Goal: Find specific page/section: Find specific page/section

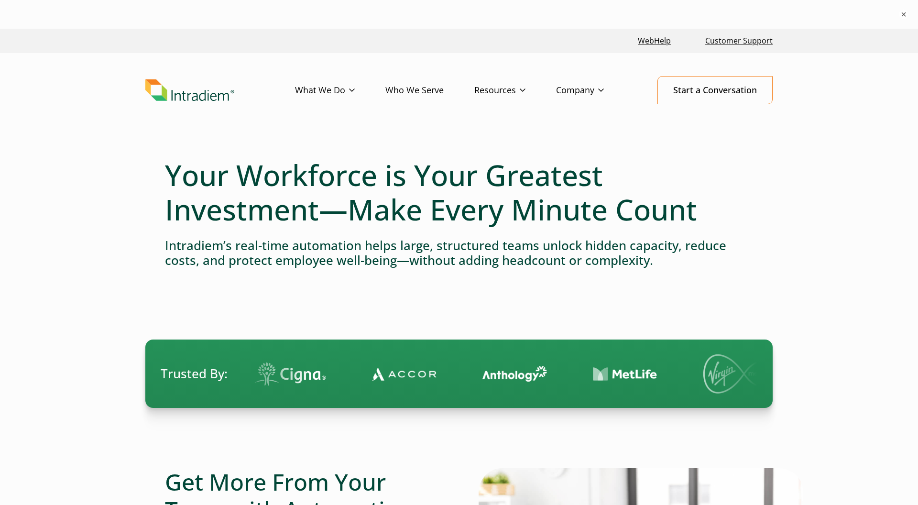
click at [401, 85] on link "Who We Serve" at bounding box center [429, 90] width 89 height 28
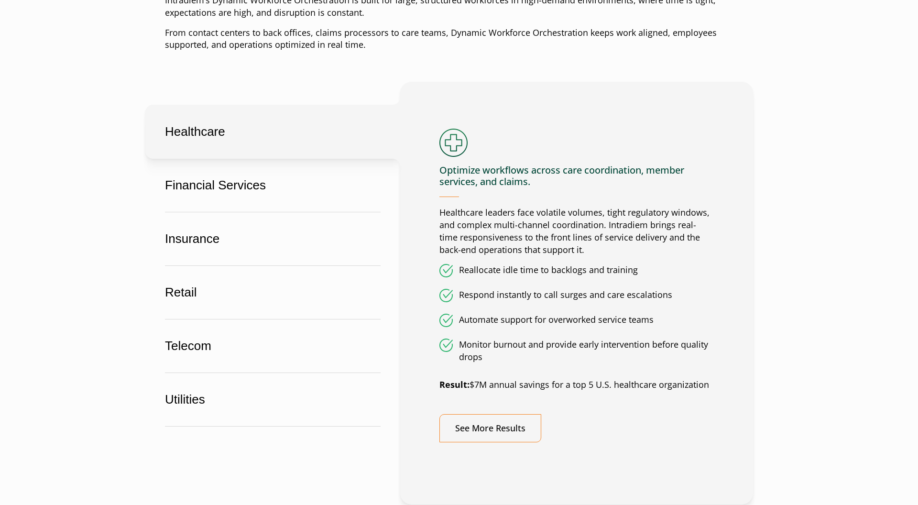
scroll to position [531, 0]
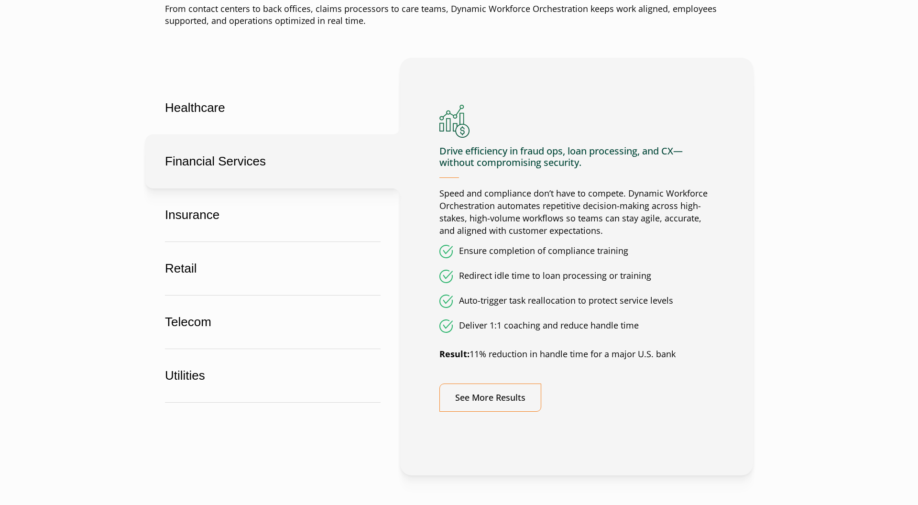
click at [311, 161] on button "Financial Services" at bounding box center [272, 161] width 255 height 54
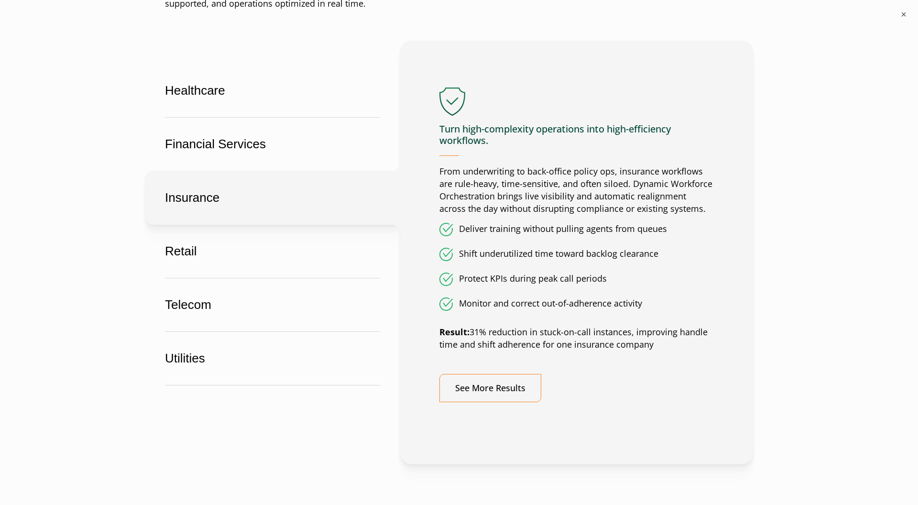
scroll to position [576, 0]
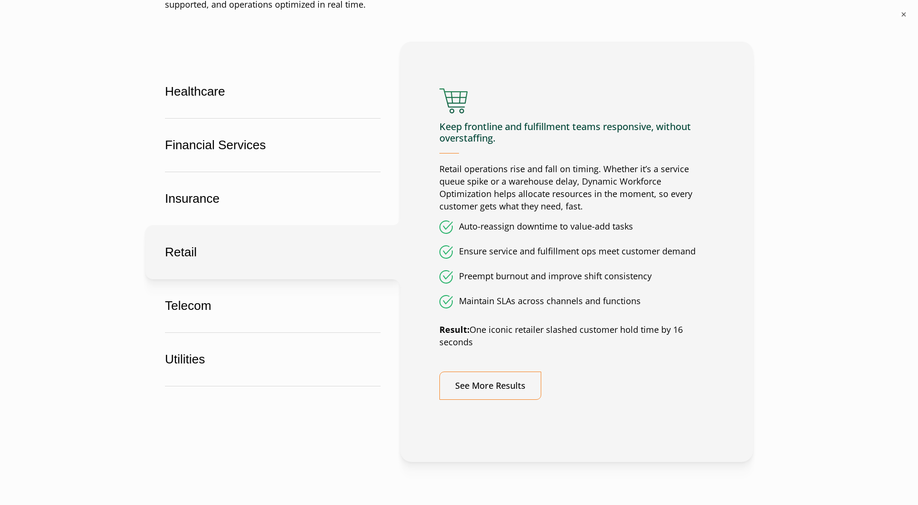
click at [311, 246] on button "Retail" at bounding box center [272, 252] width 255 height 54
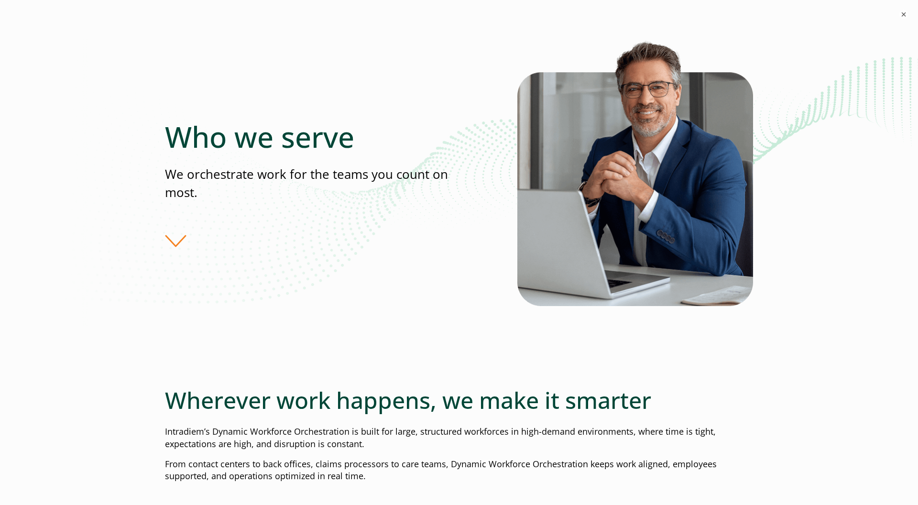
scroll to position [0, 0]
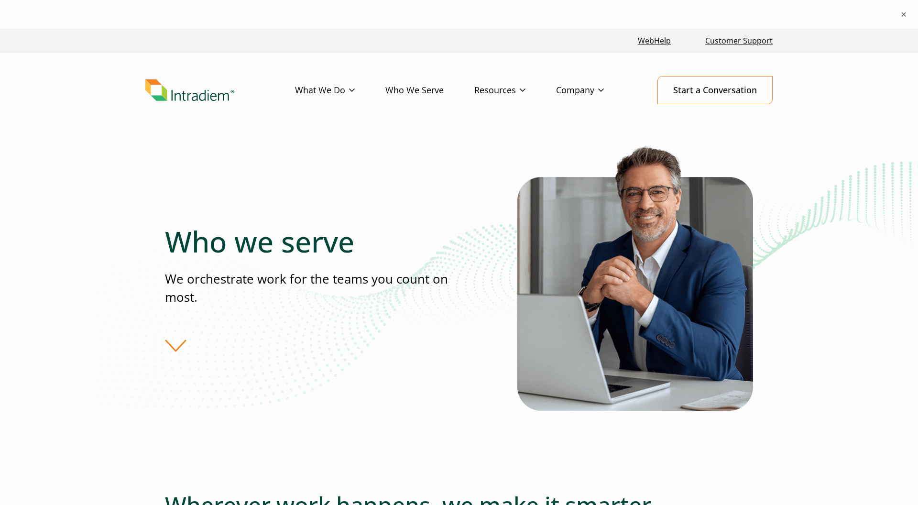
click at [421, 78] on link "Who We Serve" at bounding box center [429, 90] width 89 height 28
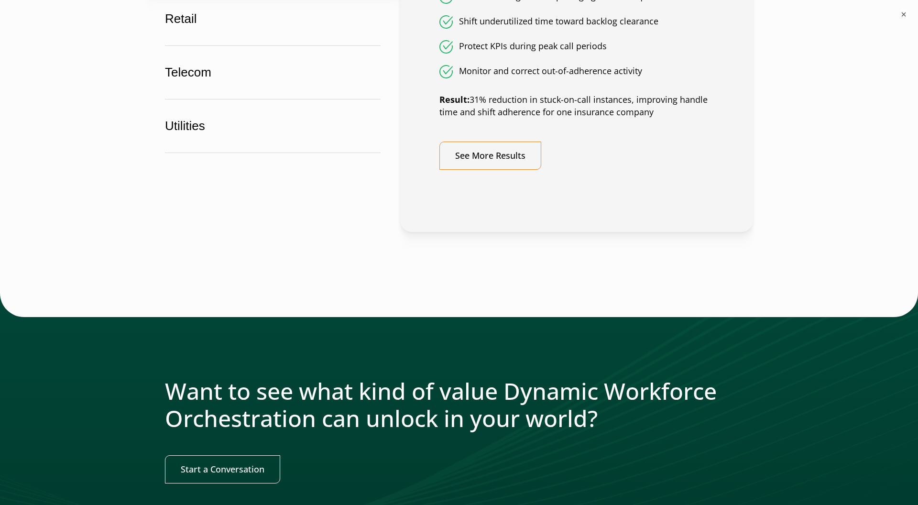
scroll to position [840, 0]
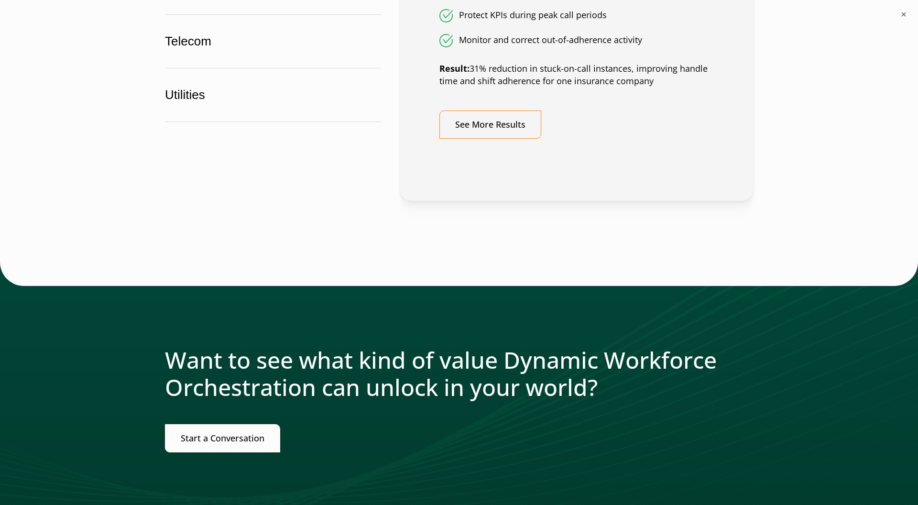
click at [207, 449] on link "Start a Conversation" at bounding box center [222, 438] width 115 height 28
click at [249, 436] on link "Start a Conversation" at bounding box center [222, 438] width 115 height 28
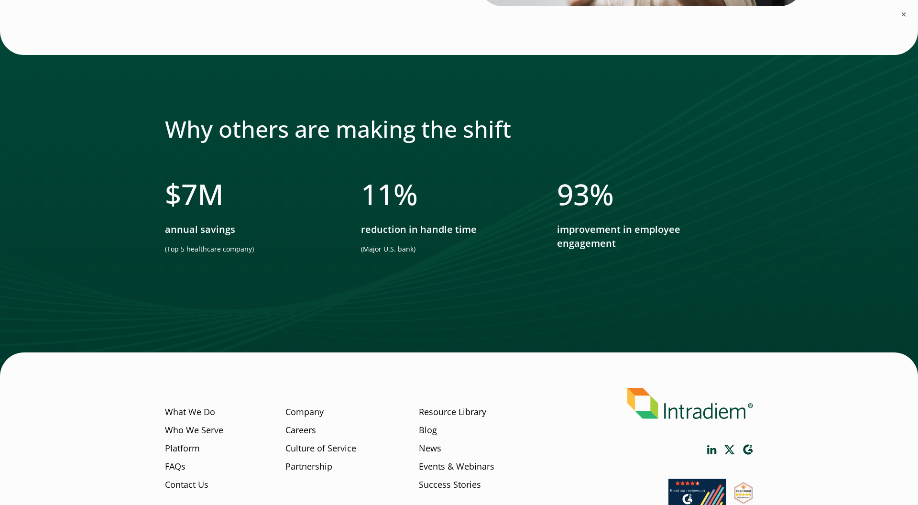
scroll to position [754, 0]
